Goal: Task Accomplishment & Management: Use online tool/utility

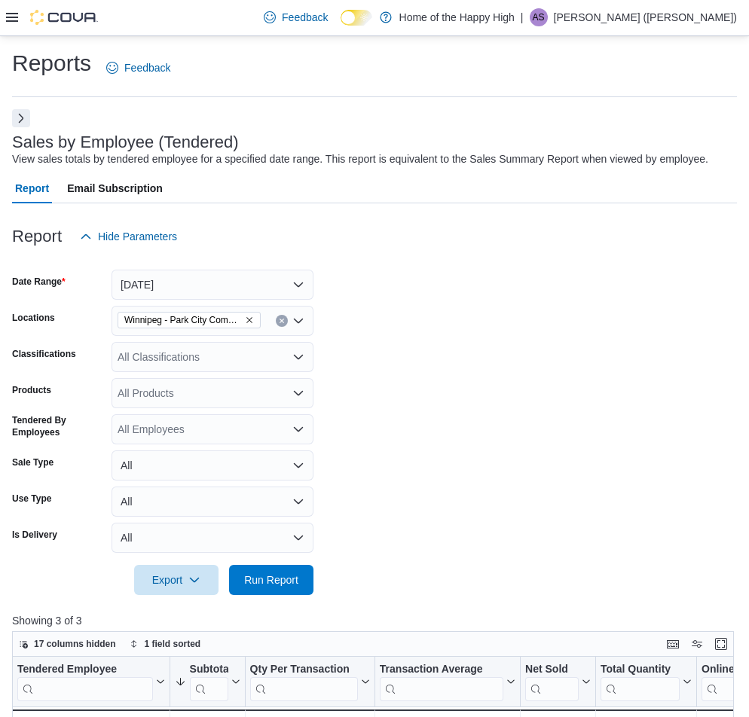
scroll to position [151, 0]
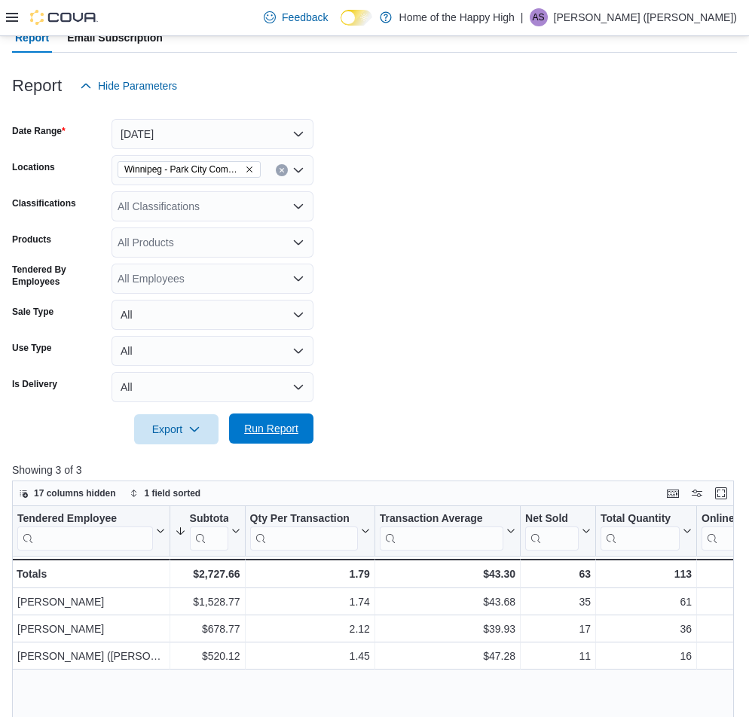
click at [271, 422] on span "Run Report" at bounding box center [271, 428] width 54 height 15
click at [172, 127] on button "[DATE]" at bounding box center [213, 134] width 202 height 30
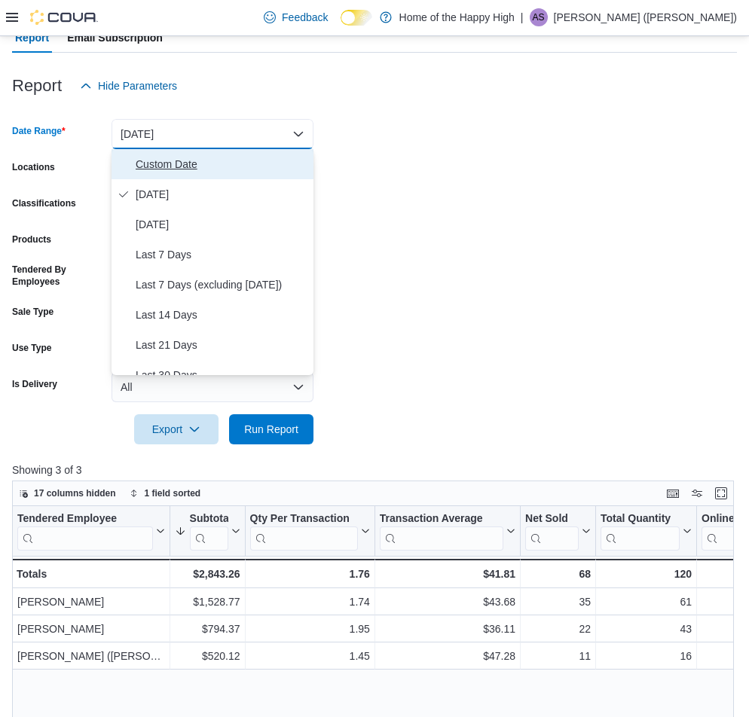
click at [168, 168] on span "Custom Date" at bounding box center [222, 164] width 172 height 18
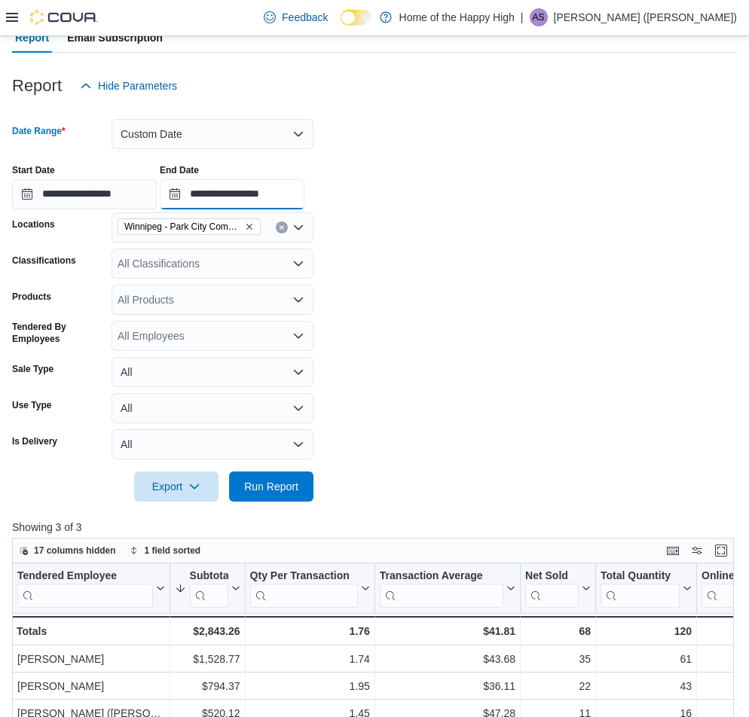
click at [285, 190] on input "**********" at bounding box center [232, 194] width 145 height 30
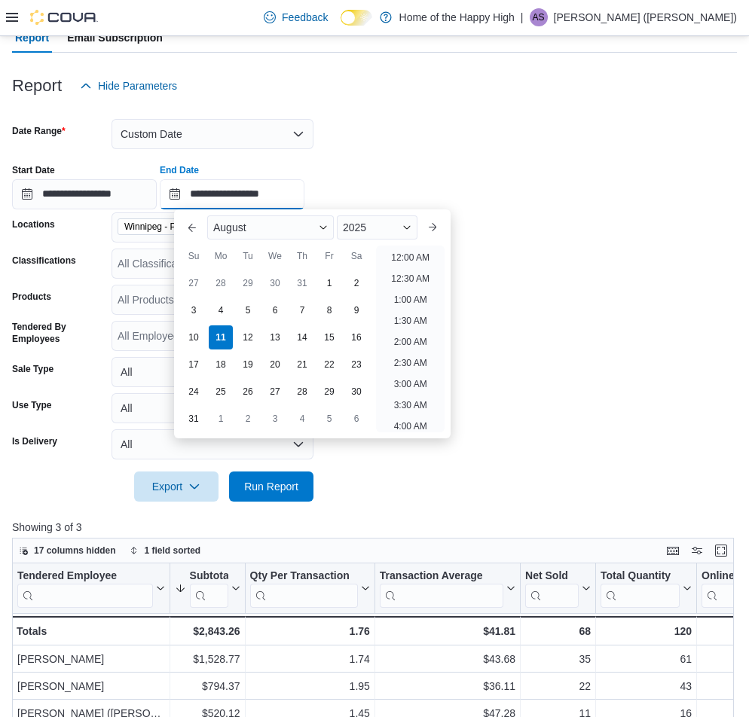
scroll to position [829, 0]
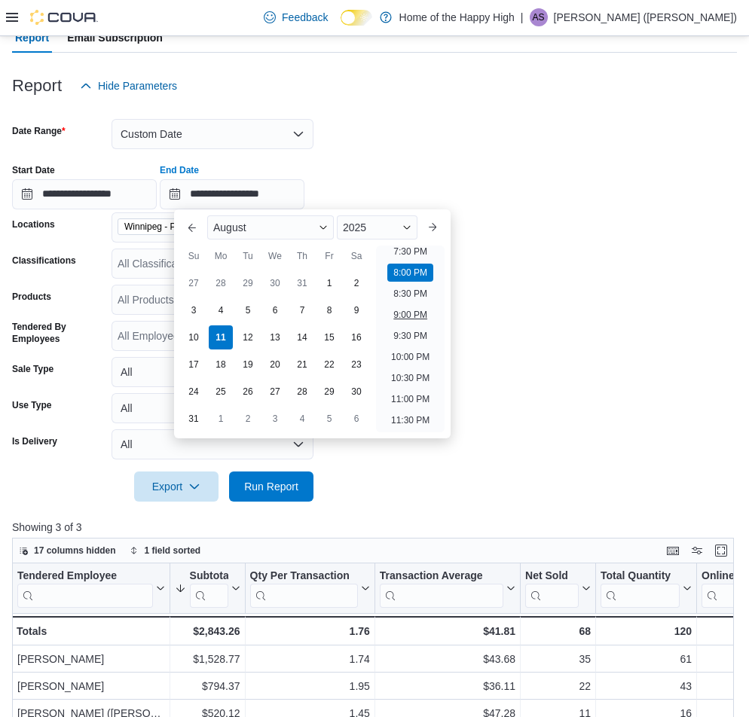
click at [418, 311] on li "9:00 PM" at bounding box center [410, 315] width 46 height 18
type input "**********"
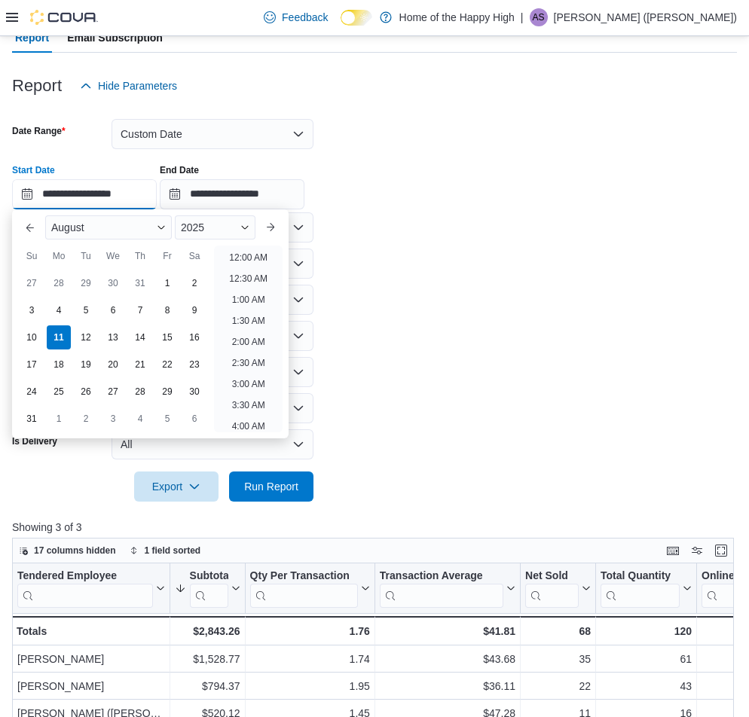
click at [123, 191] on input "**********" at bounding box center [84, 194] width 145 height 30
click at [238, 278] on li "8:00 PM" at bounding box center [248, 273] width 46 height 18
type input "**********"
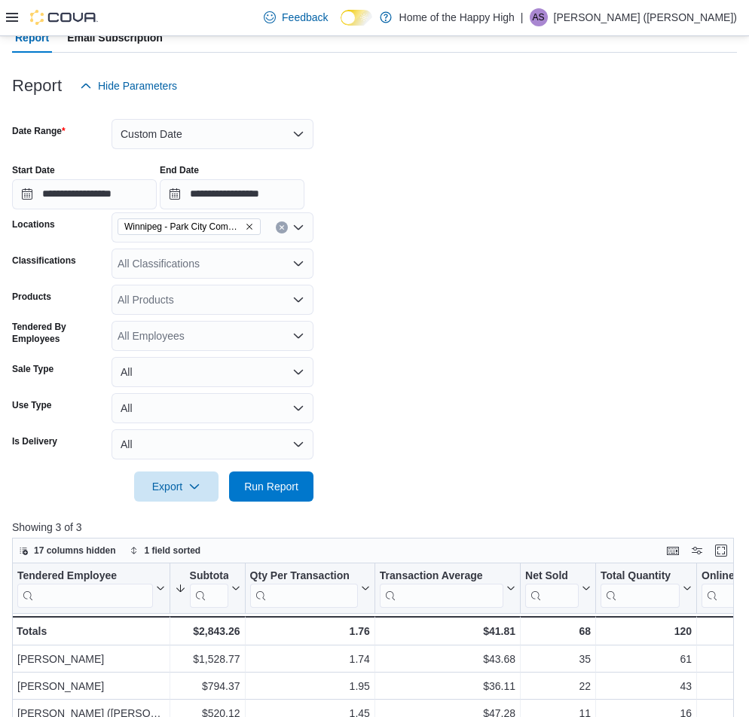
click at [298, 504] on div at bounding box center [374, 511] width 725 height 18
click at [298, 494] on span "Run Report" at bounding box center [271, 486] width 66 height 30
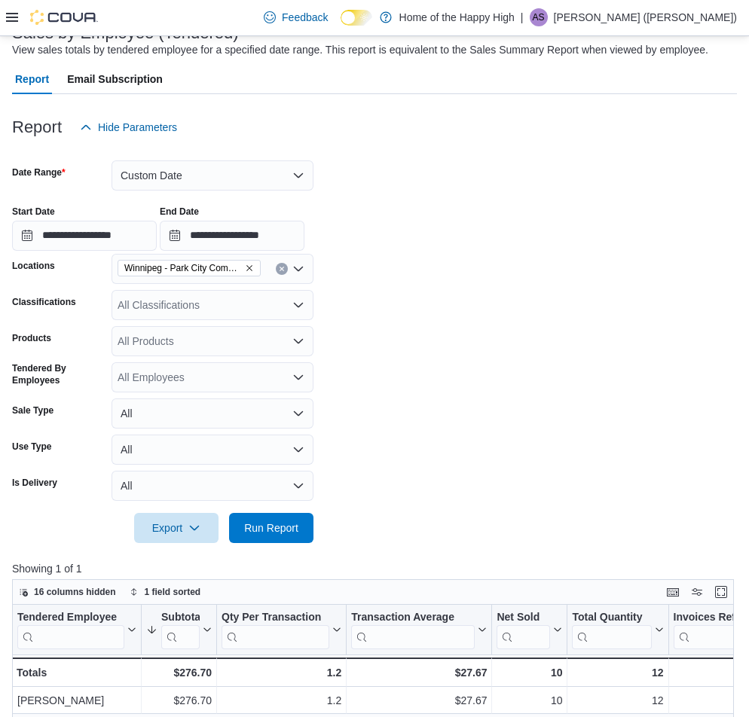
scroll to position [75, 0]
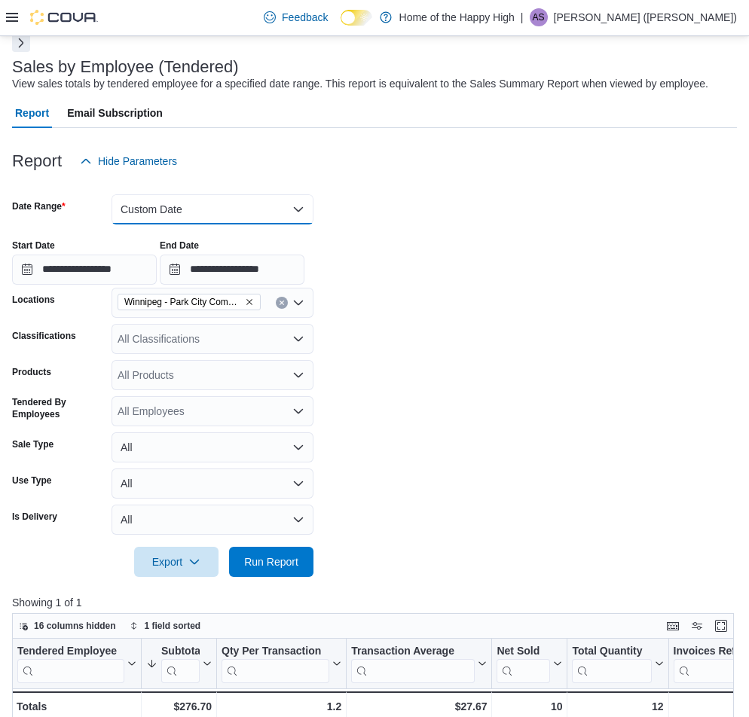
drag, startPoint x: 200, startPoint y: 203, endPoint x: 206, endPoint y: 229, distance: 26.9
click at [202, 208] on button "Custom Date" at bounding box center [213, 209] width 202 height 30
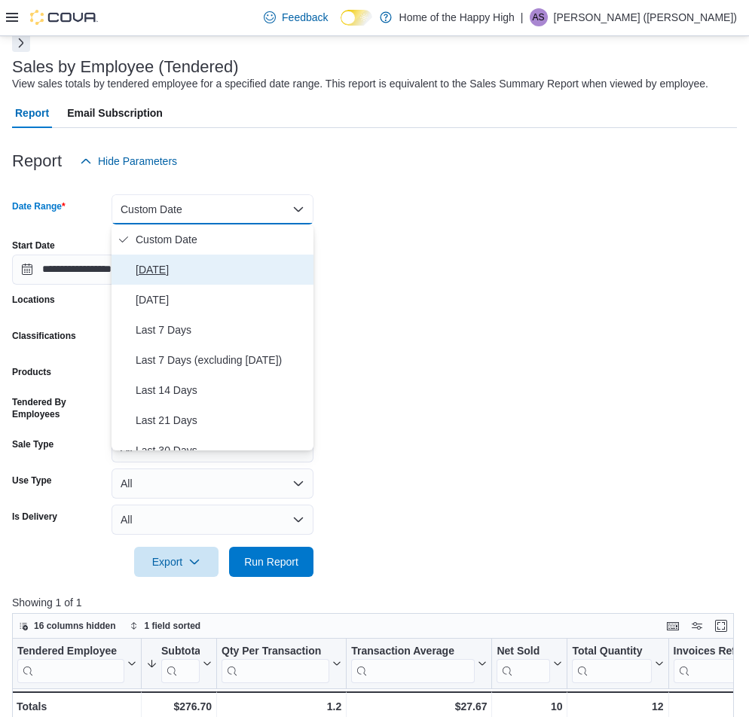
drag, startPoint x: 213, startPoint y: 262, endPoint x: 216, endPoint y: 272, distance: 11.0
click at [213, 262] on span "[DATE]" at bounding box center [222, 270] width 172 height 18
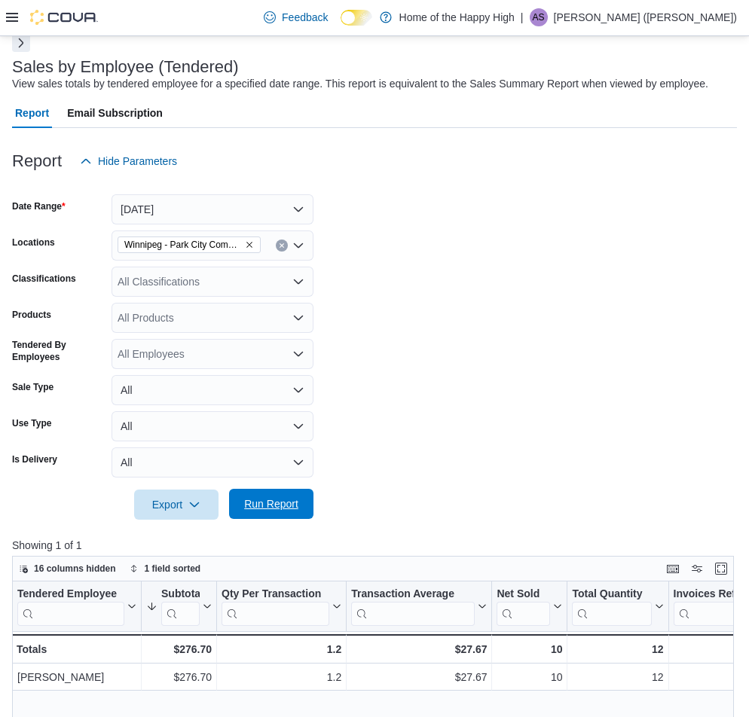
click at [301, 502] on span "Run Report" at bounding box center [271, 504] width 66 height 30
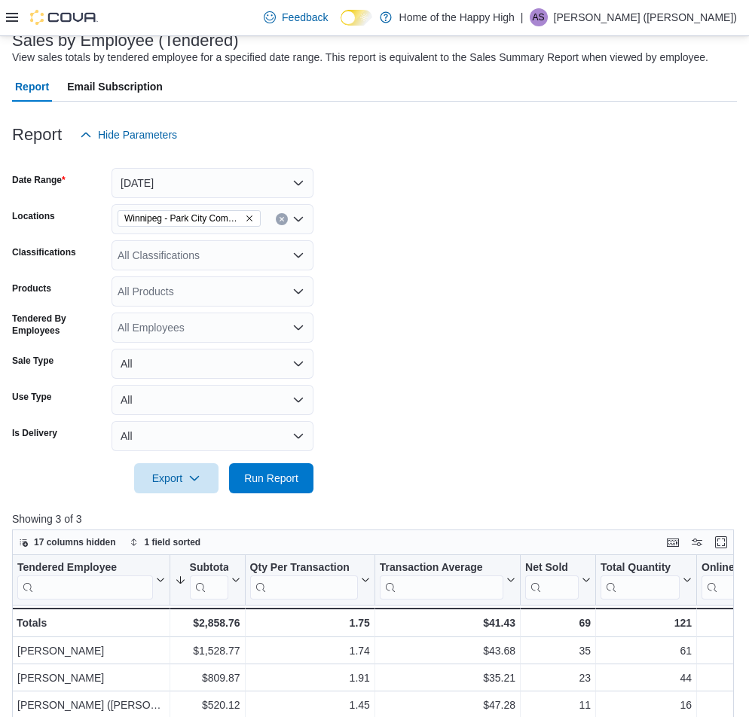
scroll to position [75, 0]
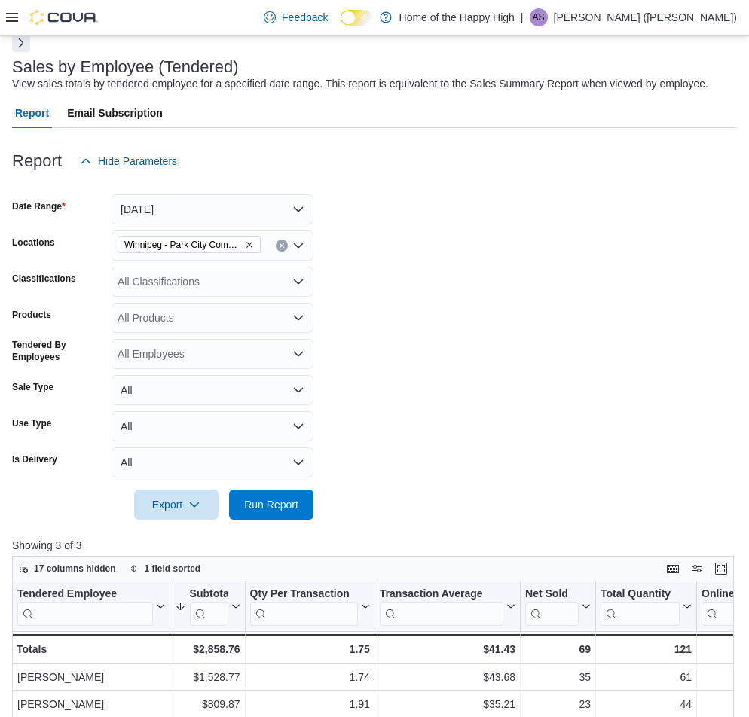
click at [5, 21] on div "Feedback Dark Mode Home of the Happy High | AS [PERSON_NAME] ([PERSON_NAME])" at bounding box center [374, 18] width 749 height 36
click at [14, 17] on icon at bounding box center [12, 17] width 12 height 12
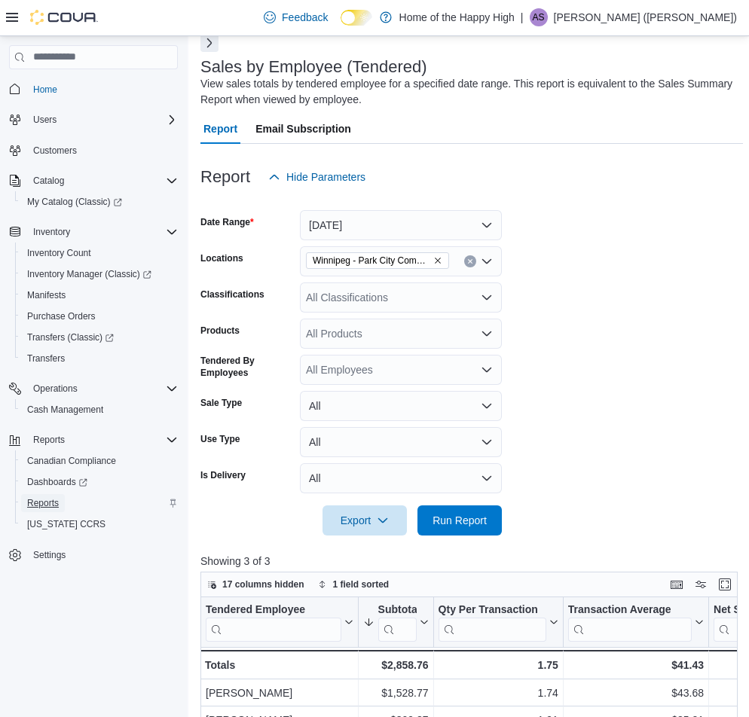
click at [47, 499] on span "Reports" at bounding box center [43, 503] width 32 height 12
click at [209, 54] on div at bounding box center [471, 55] width 543 height 6
click at [203, 44] on button "Next" at bounding box center [209, 42] width 18 height 18
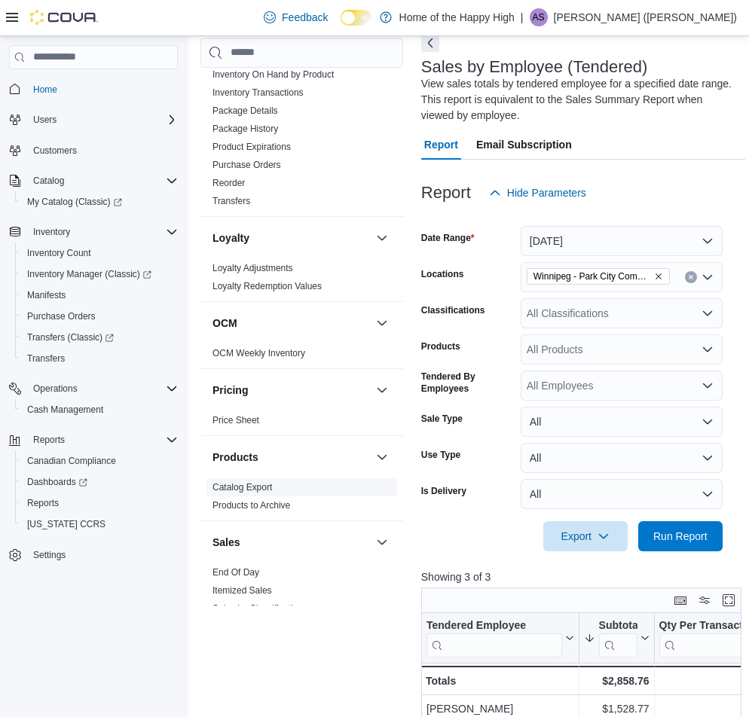
scroll to position [528, 0]
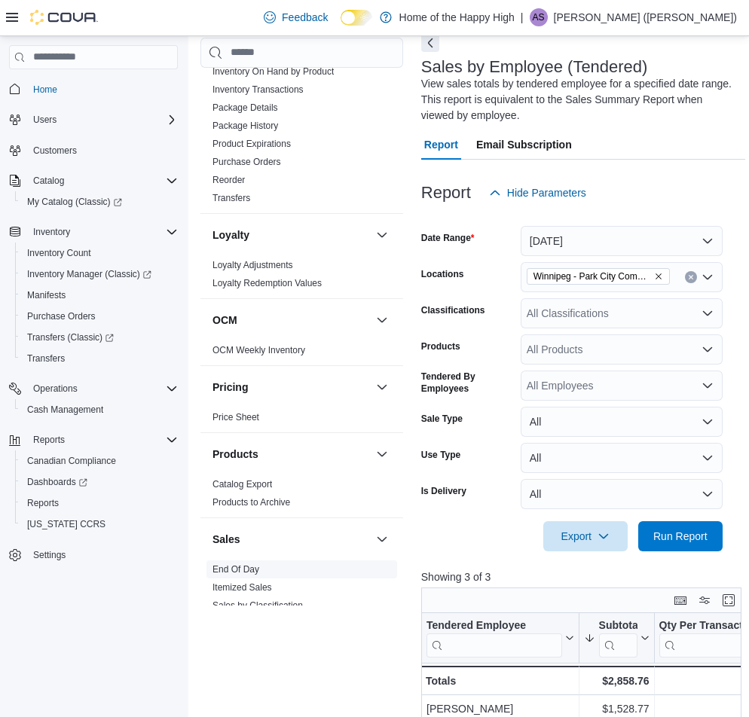
click at [225, 573] on link "End Of Day" at bounding box center [236, 569] width 47 height 11
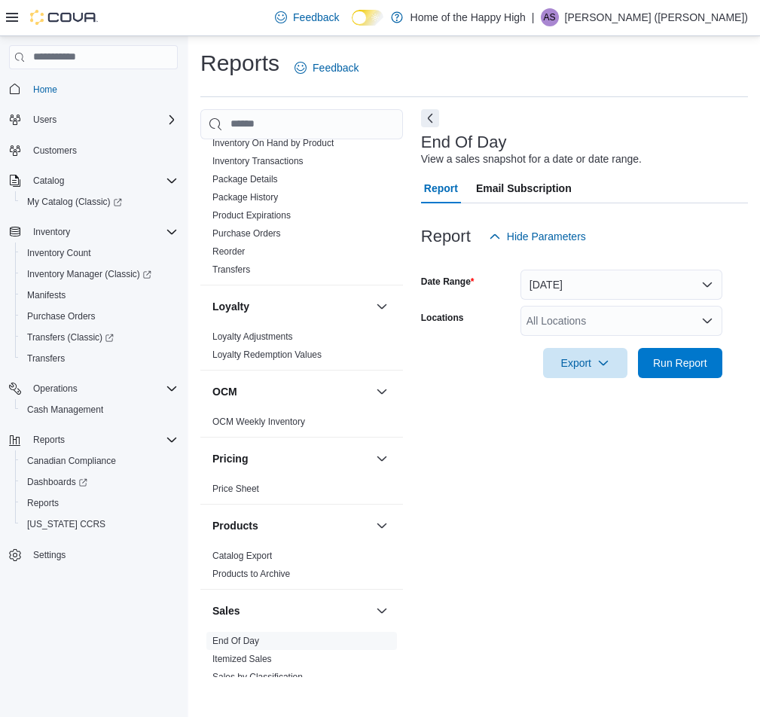
click at [626, 325] on div "All Locations" at bounding box center [622, 321] width 202 height 30
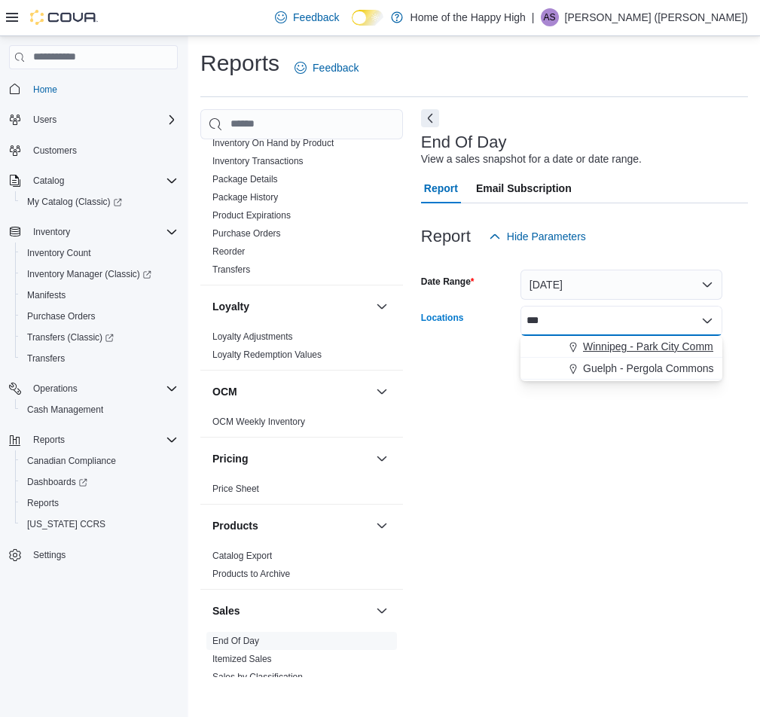
type input "***"
click at [640, 343] on span "Winnipeg - Park City Commons - Fire & Flower" at bounding box center [692, 346] width 219 height 15
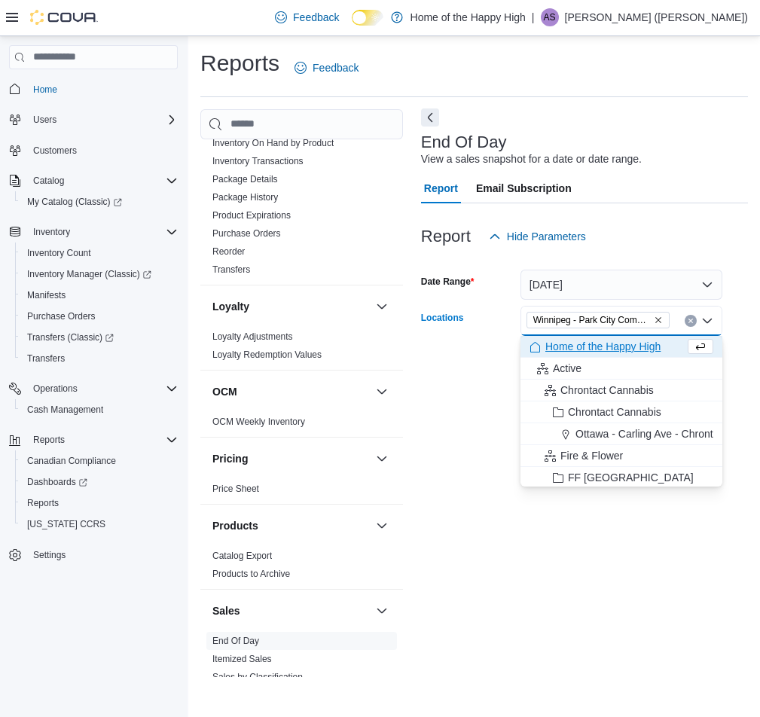
click at [431, 122] on button "Next" at bounding box center [430, 118] width 18 height 18
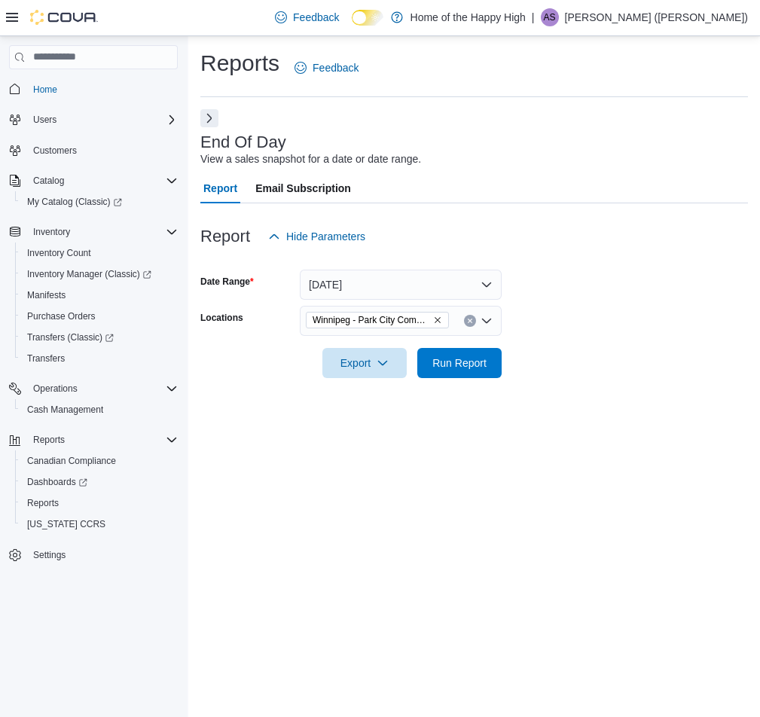
click at [5, 18] on div "Feedback Dark Mode Home of the Happy High | AS [PERSON_NAME] ([PERSON_NAME])" at bounding box center [380, 18] width 760 height 36
click at [484, 367] on span "Run Report" at bounding box center [460, 362] width 54 height 15
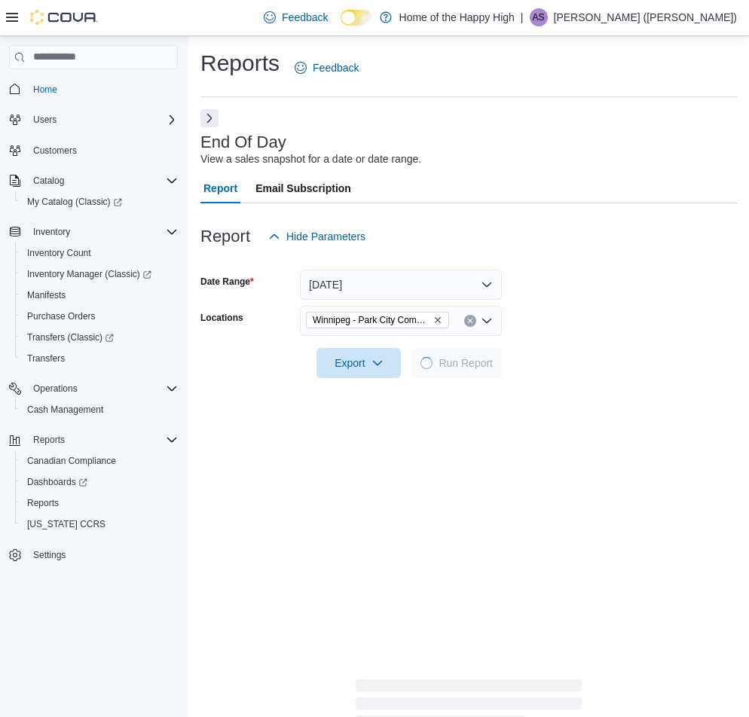
click at [14, 20] on icon at bounding box center [12, 17] width 12 height 12
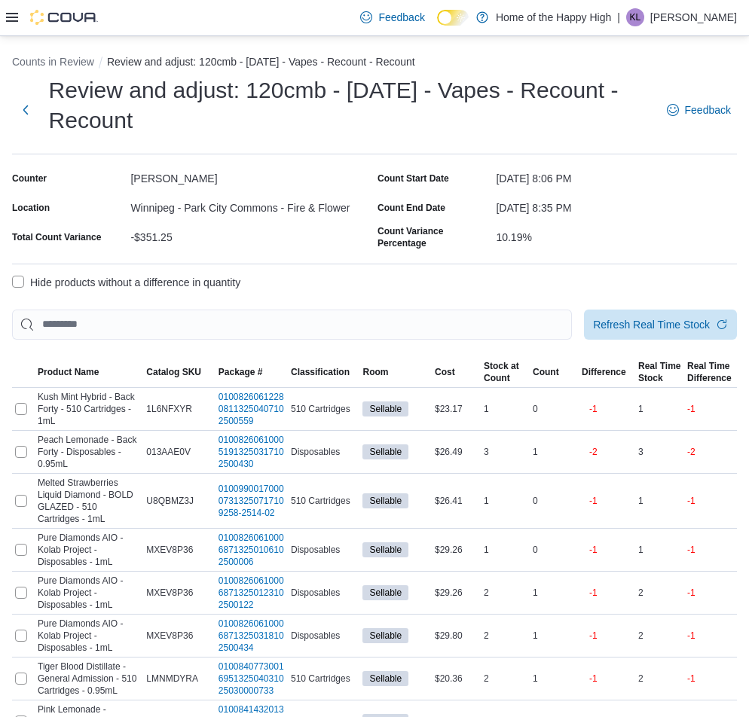
scroll to position [295, 0]
